Goal: Task Accomplishment & Management: Use online tool/utility

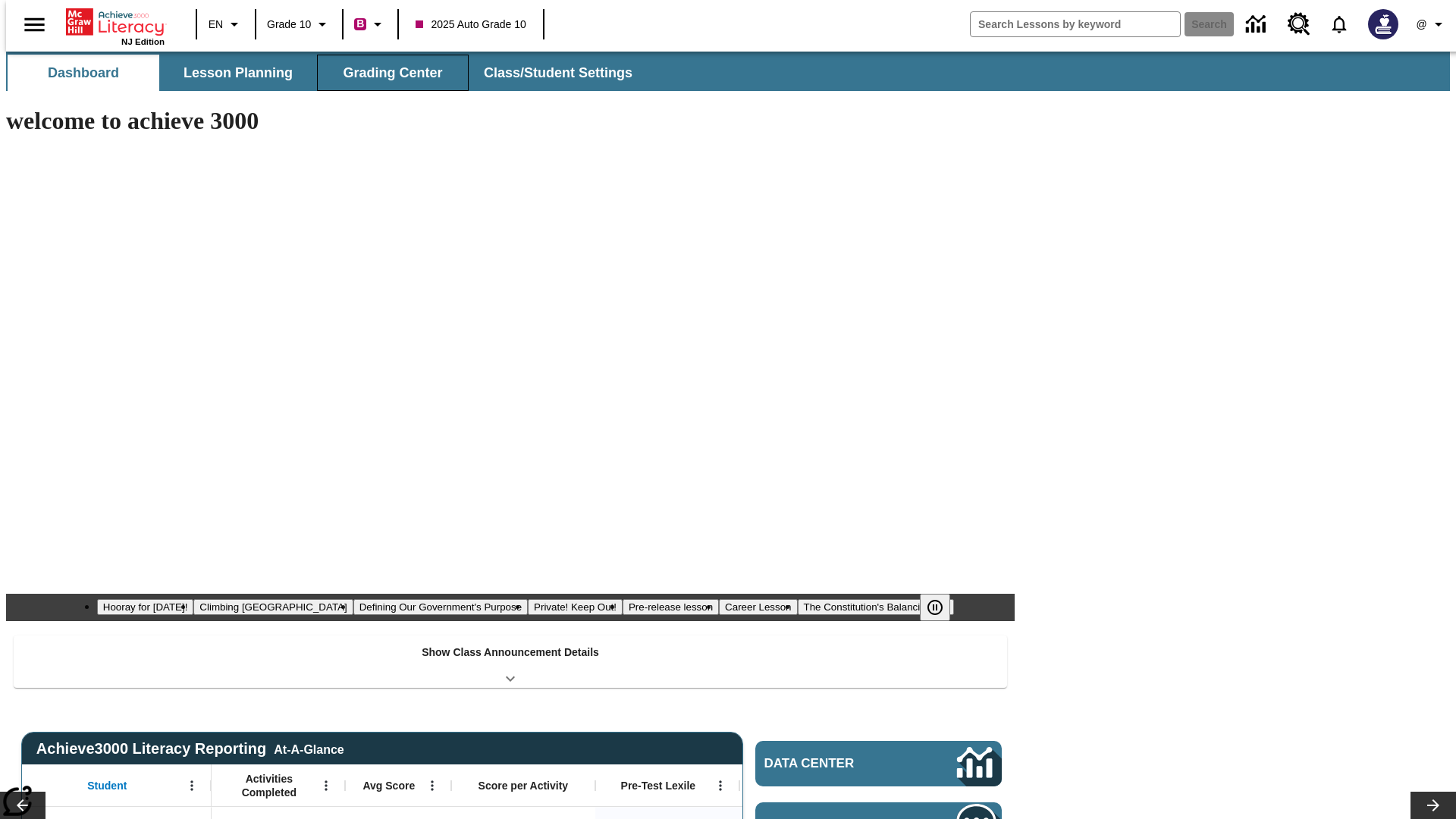
click at [387, 73] on span "Grading Center" at bounding box center [392, 74] width 99 height 18
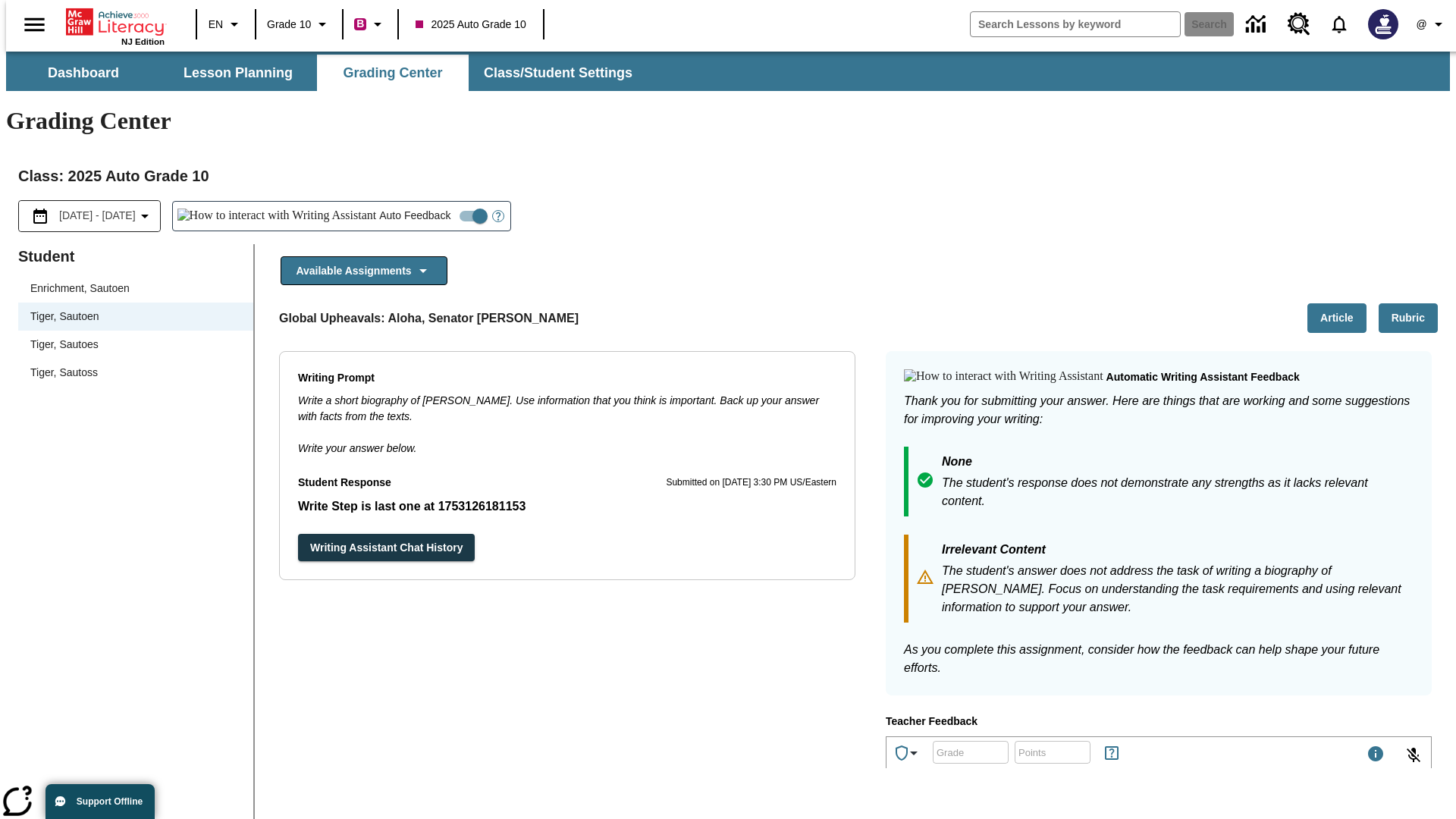
scroll to position [263, 0]
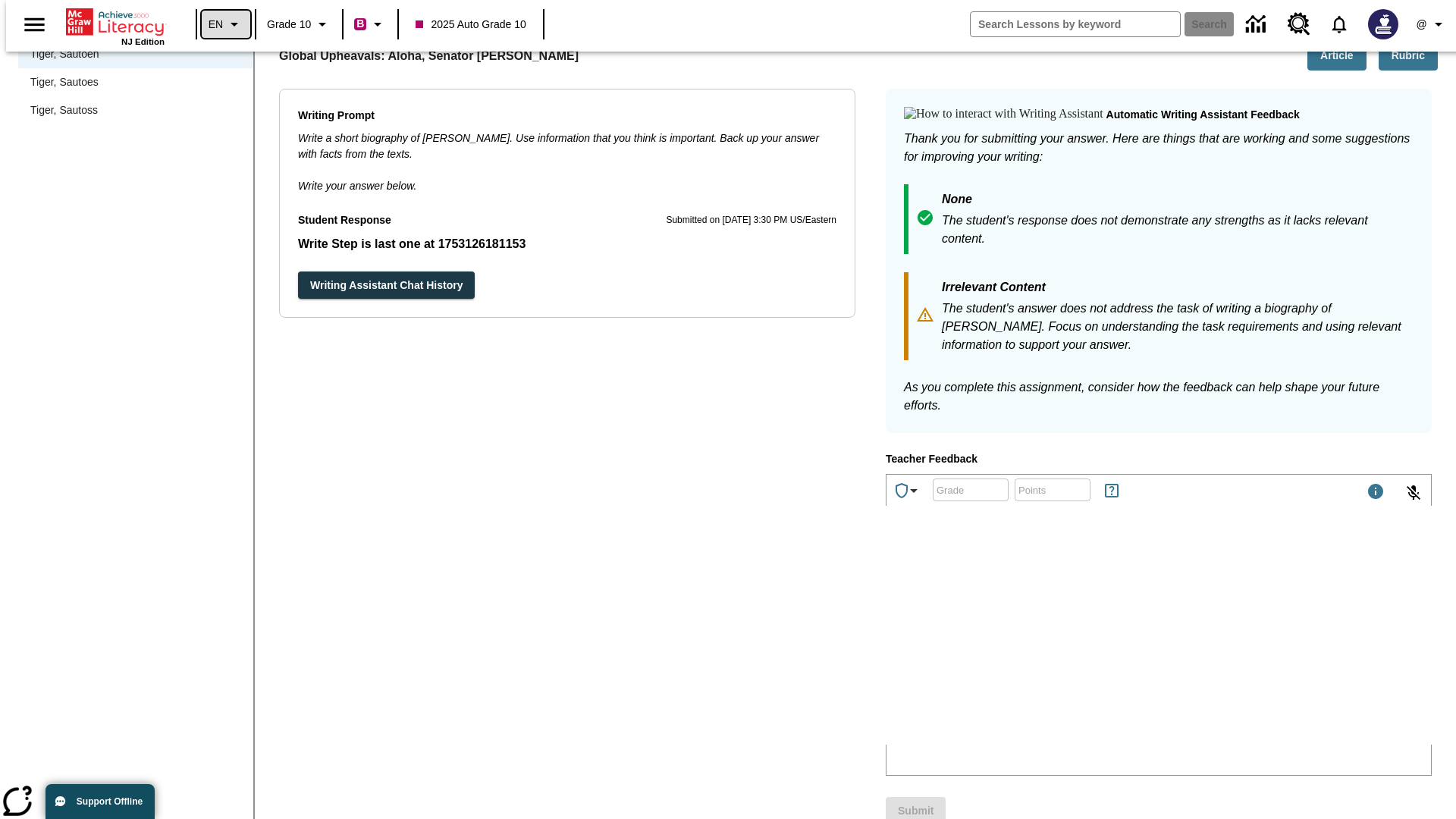
click at [225, 25] on icon "Language: EN, Select a language" at bounding box center [234, 24] width 18 height 18
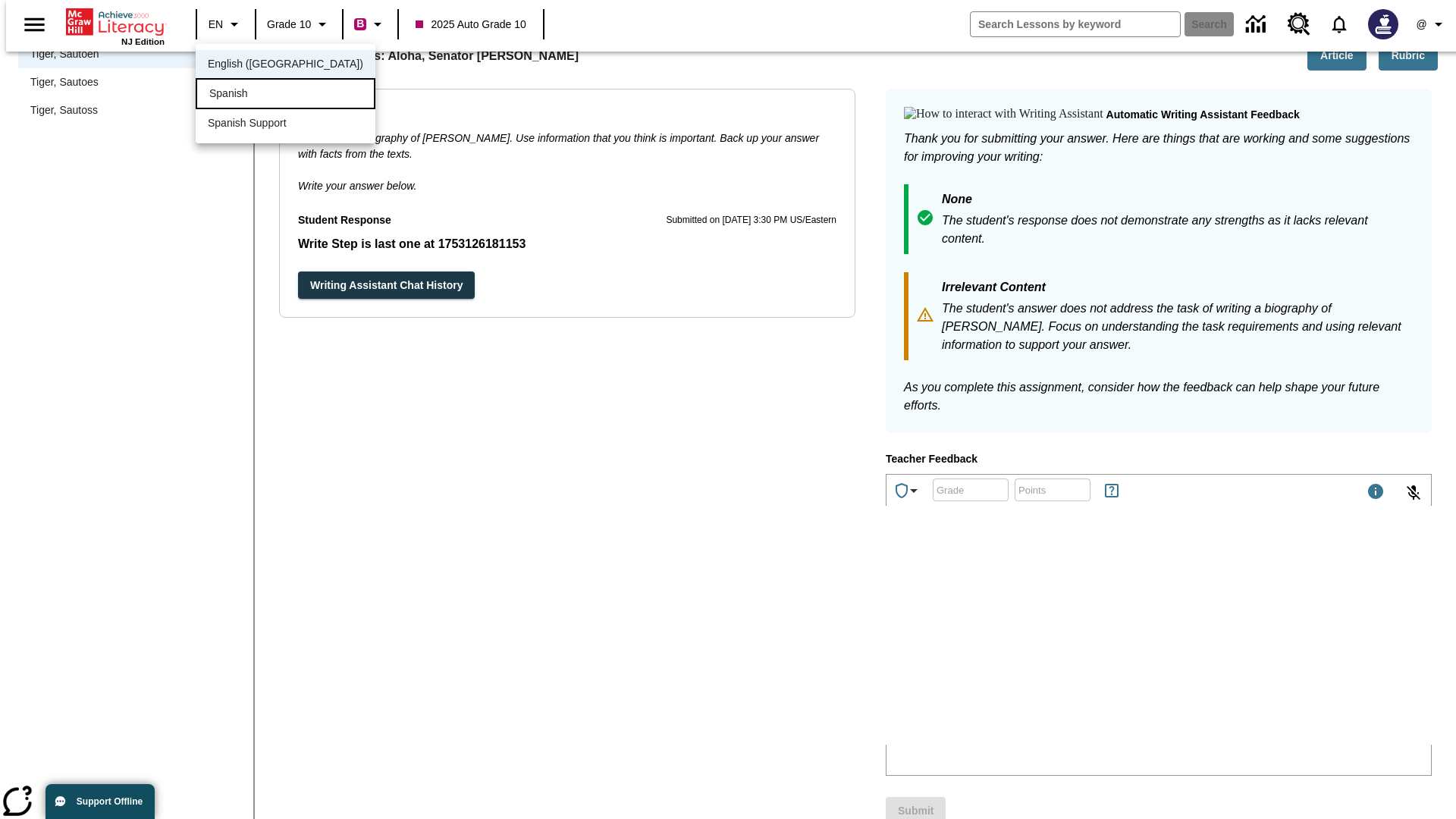
click at [252, 95] on div "Spanish" at bounding box center [285, 93] width 180 height 31
